Goal: Transaction & Acquisition: Subscribe to service/newsletter

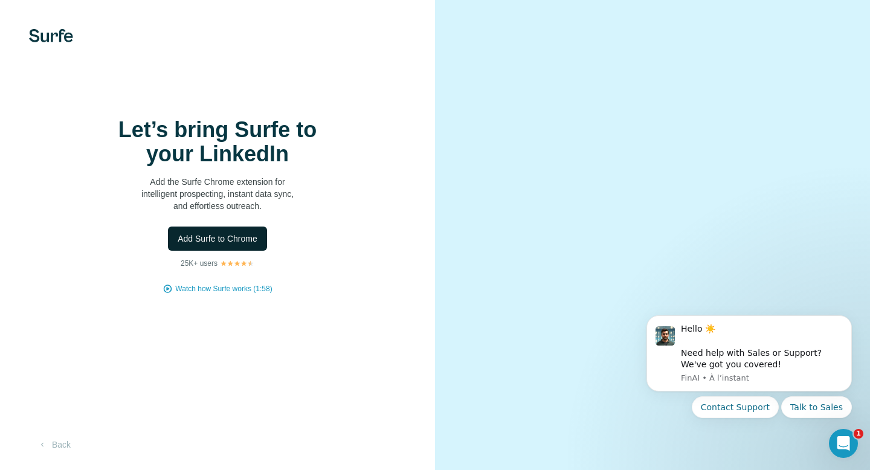
click at [237, 244] on span "Add Surfe to Chrome" at bounding box center [218, 239] width 80 height 12
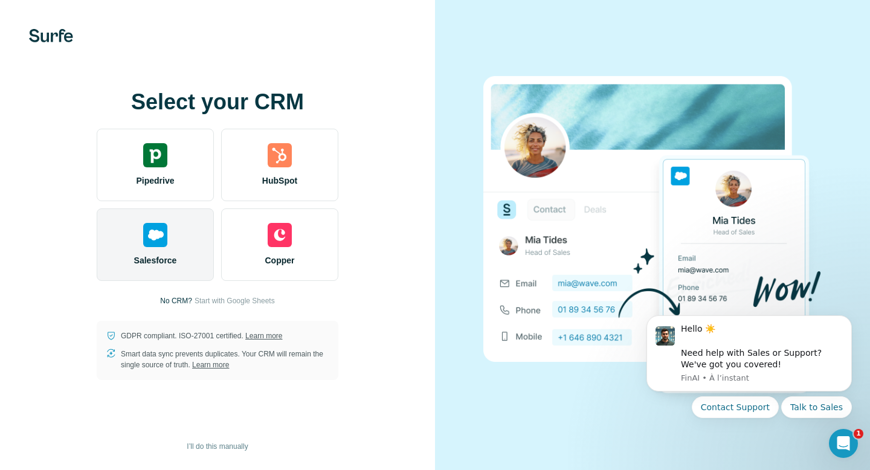
click at [167, 235] on div "Salesforce" at bounding box center [155, 245] width 117 height 73
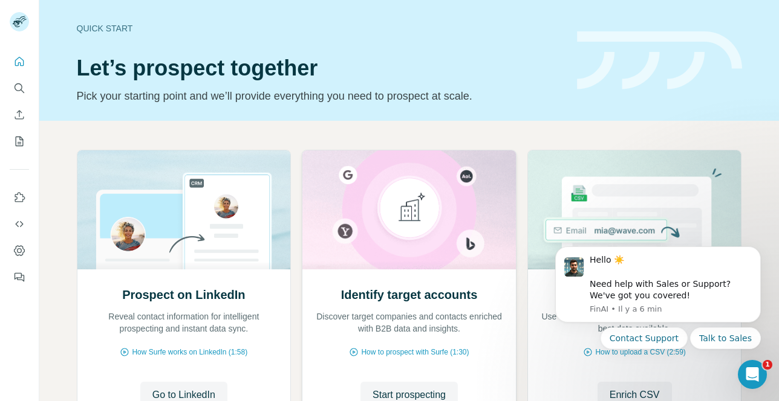
scroll to position [107, 0]
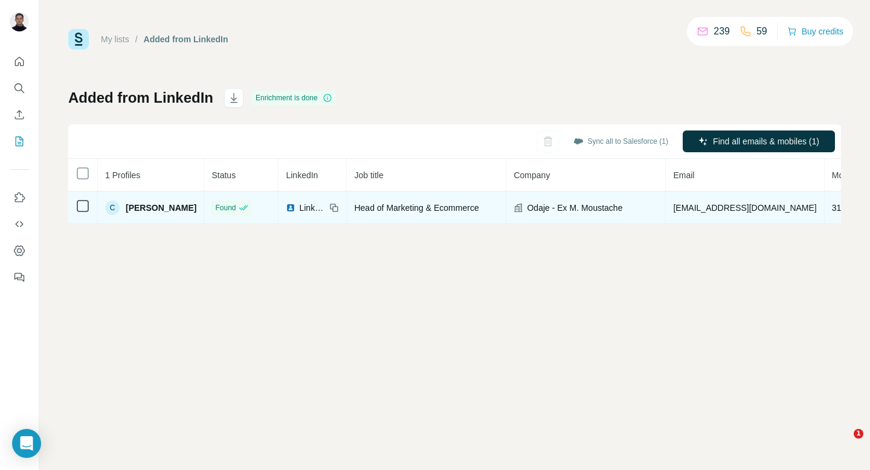
click at [832, 203] on span "3106830940" at bounding box center [855, 208] width 47 height 10
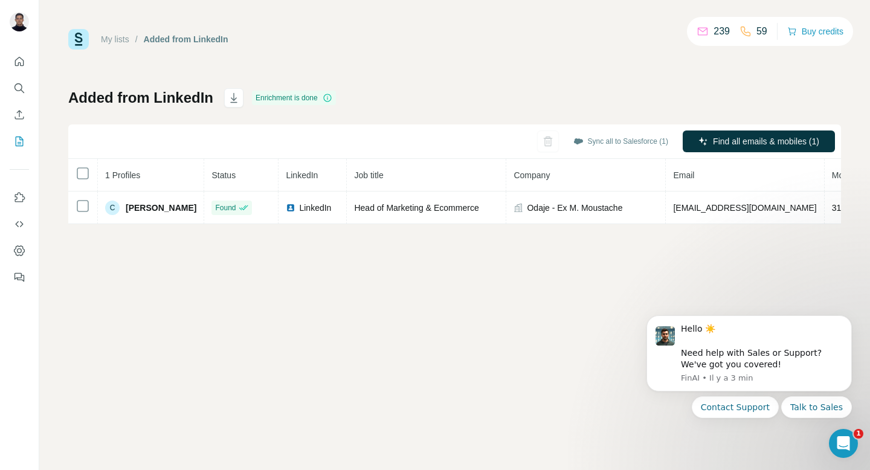
click at [747, 247] on div "My lists / Added from LinkedIn 239 59 Buy credits Added from LinkedIn Enrichmen…" at bounding box center [454, 235] width 831 height 470
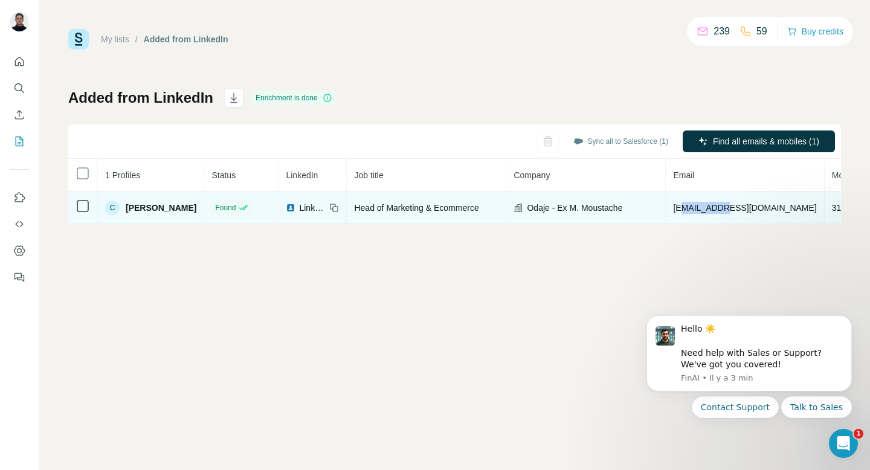
drag, startPoint x: 726, startPoint y: 206, endPoint x: 675, endPoint y: 213, distance: 51.9
click at [675, 213] on td "[EMAIL_ADDRESS][DOMAIN_NAME]" at bounding box center [745, 208] width 158 height 33
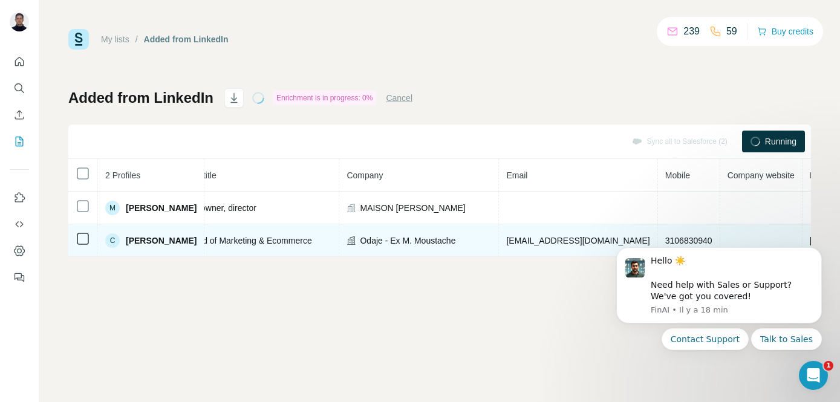
scroll to position [0, 239]
